Goal: Information Seeking & Learning: Find specific page/section

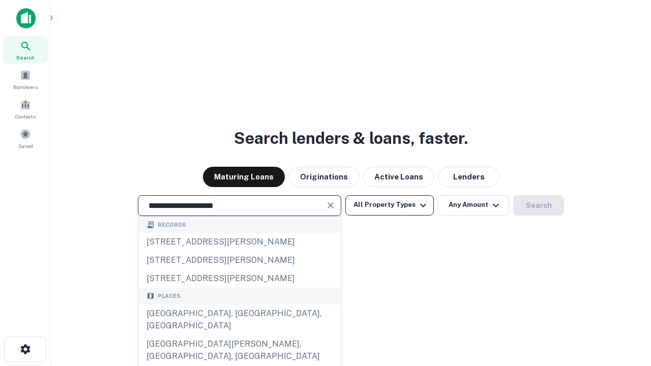
click at [239, 335] on div "[GEOGRAPHIC_DATA], [GEOGRAPHIC_DATA], [GEOGRAPHIC_DATA]" at bounding box center [239, 320] width 203 height 31
click at [390, 205] on button "All Property Types" at bounding box center [390, 205] width 89 height 20
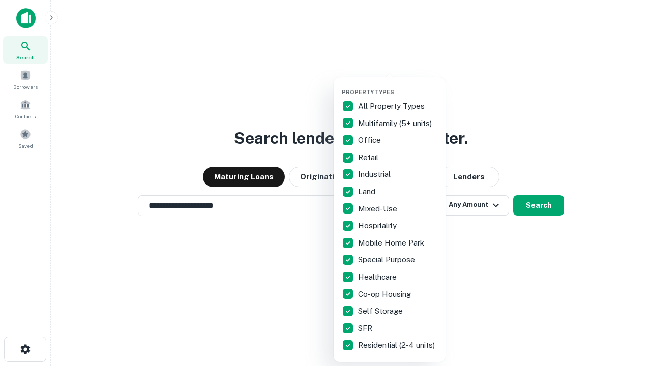
type input "**********"
click at [398, 86] on button "button" at bounding box center [398, 86] width 112 height 1
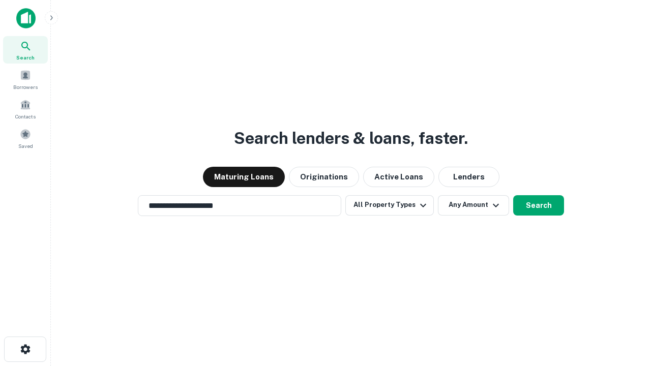
scroll to position [6, 123]
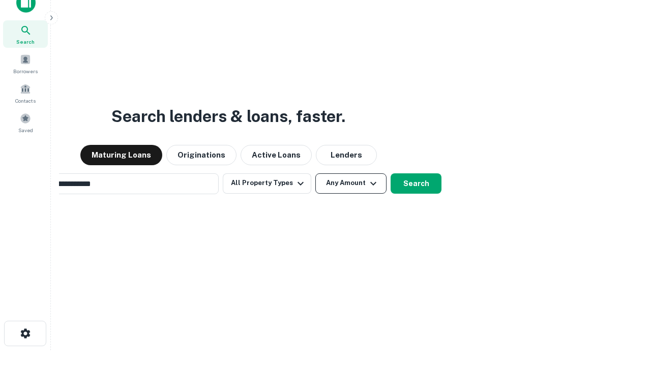
click at [316, 174] on button "Any Amount" at bounding box center [351, 184] width 71 height 20
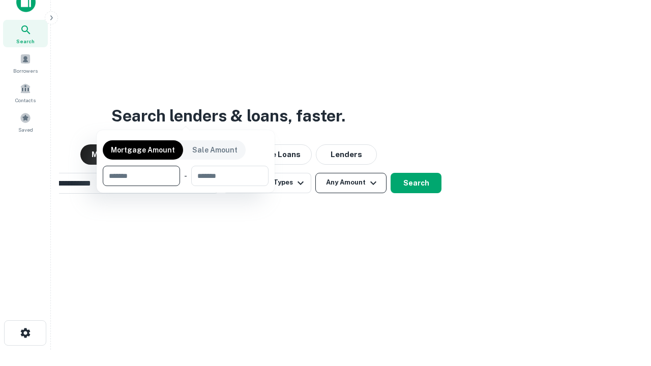
scroll to position [73, 288]
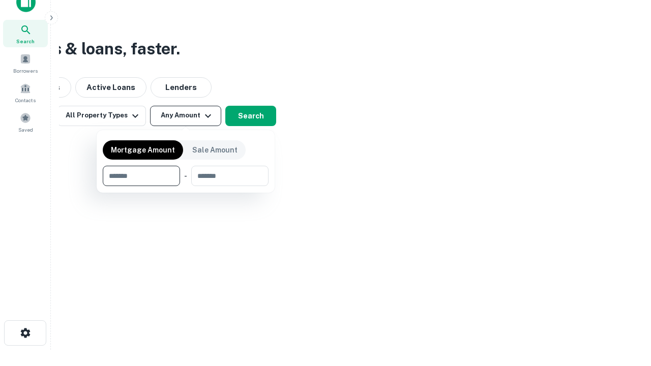
type input "*******"
click at [186, 186] on button "button" at bounding box center [186, 186] width 166 height 1
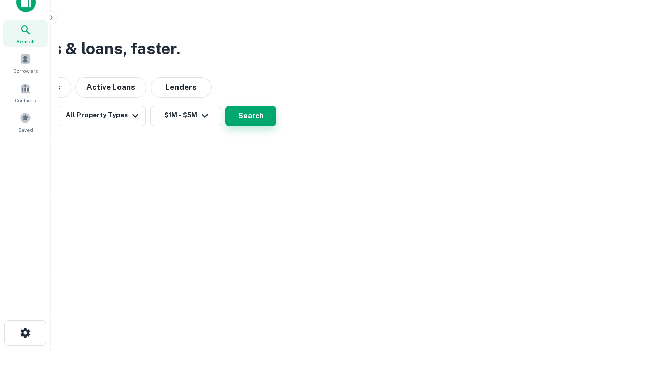
click at [276, 126] on button "Search" at bounding box center [250, 116] width 51 height 20
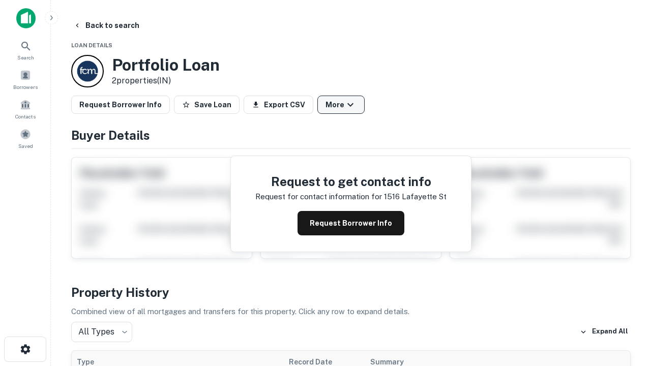
click at [341, 105] on button "More" at bounding box center [341, 105] width 47 height 18
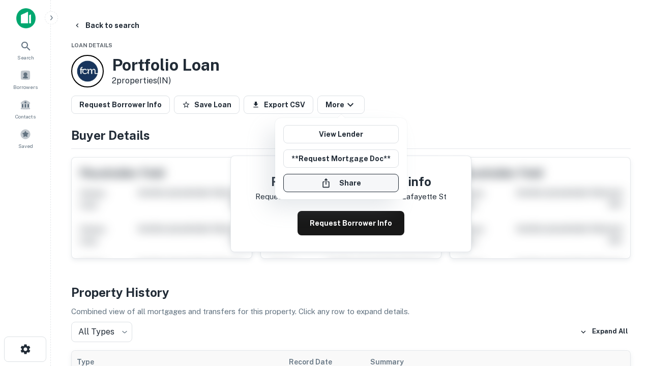
click at [341, 183] on button "Share" at bounding box center [341, 183] width 116 height 18
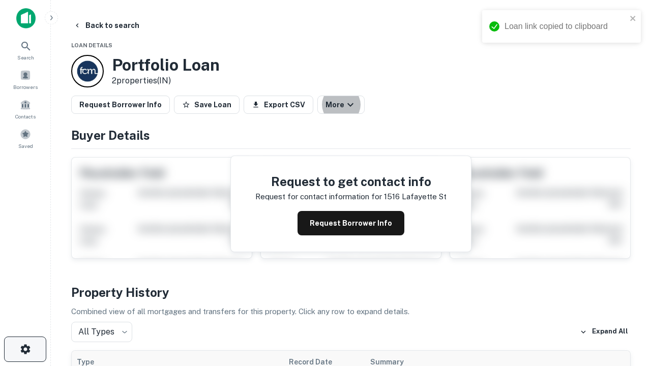
click at [25, 350] on icon "button" at bounding box center [25, 350] width 12 height 12
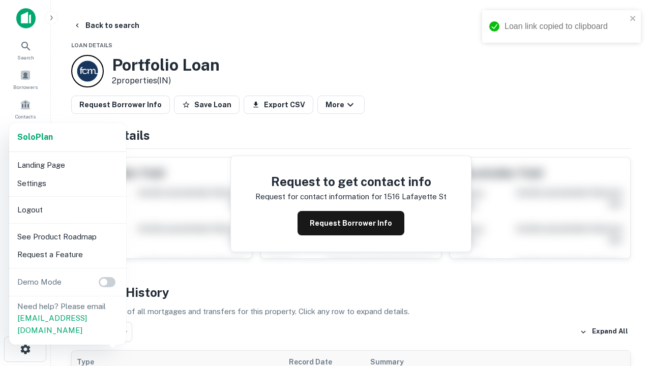
click at [67, 210] on li "Logout" at bounding box center [67, 210] width 109 height 18
